Goal: Check status: Check status

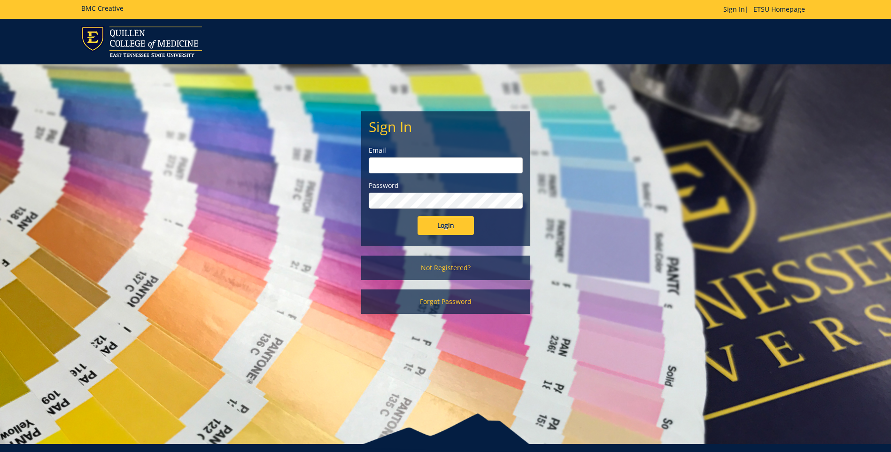
type input "[EMAIL_ADDRESS][DOMAIN_NAME]"
click at [445, 228] on input "Login" at bounding box center [446, 225] width 56 height 19
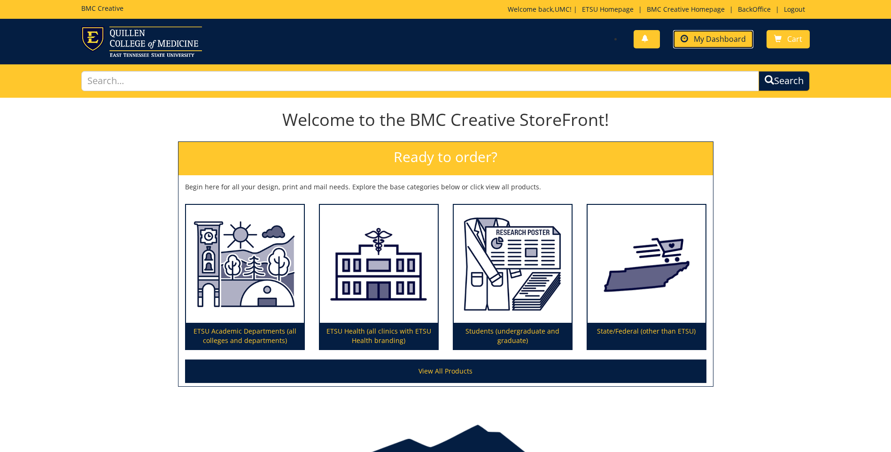
click at [708, 42] on span "My Dashboard" at bounding box center [720, 39] width 52 height 10
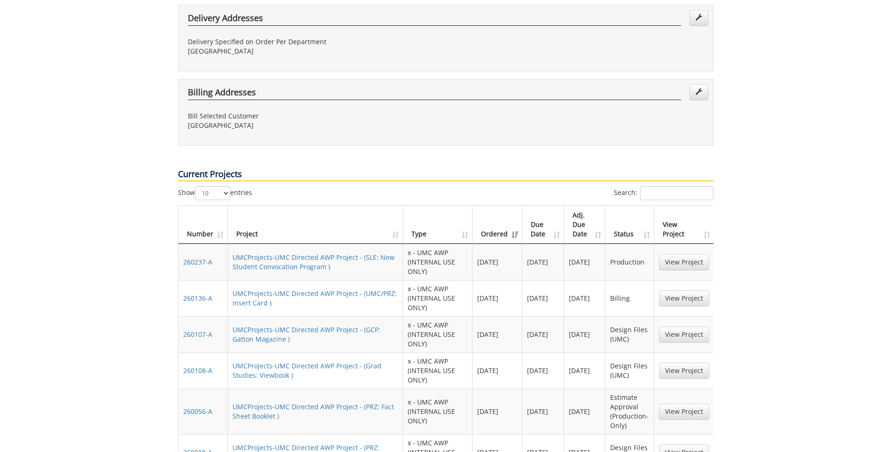
scroll to position [517, 0]
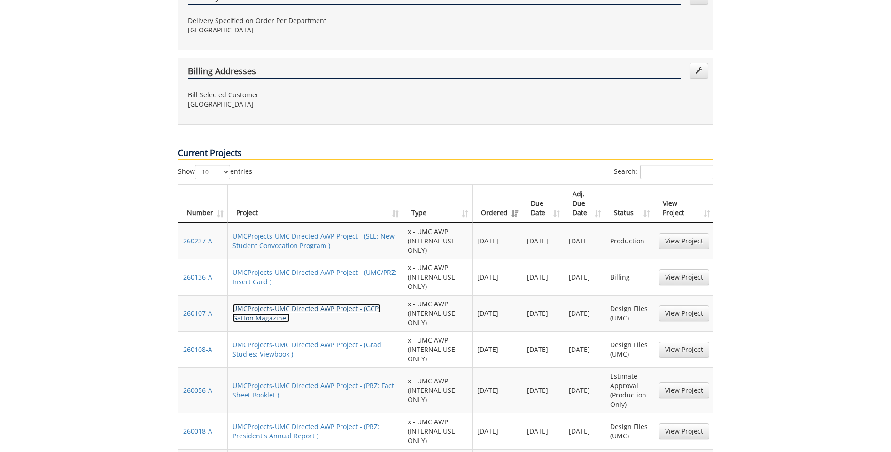
click at [261, 304] on link "UMCProjects-UMC Directed AWP Project - (GCP: Gatton Magazine )" at bounding box center [307, 313] width 148 height 18
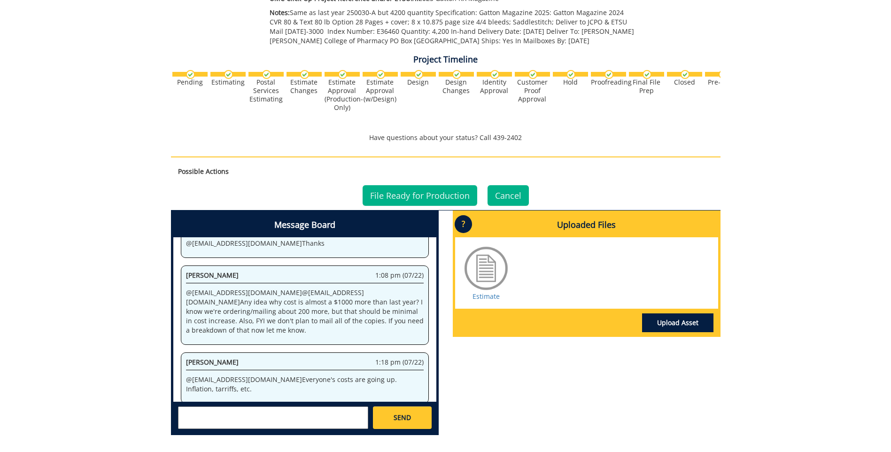
scroll to position [376, 0]
